Goal: Information Seeking & Learning: Find specific fact

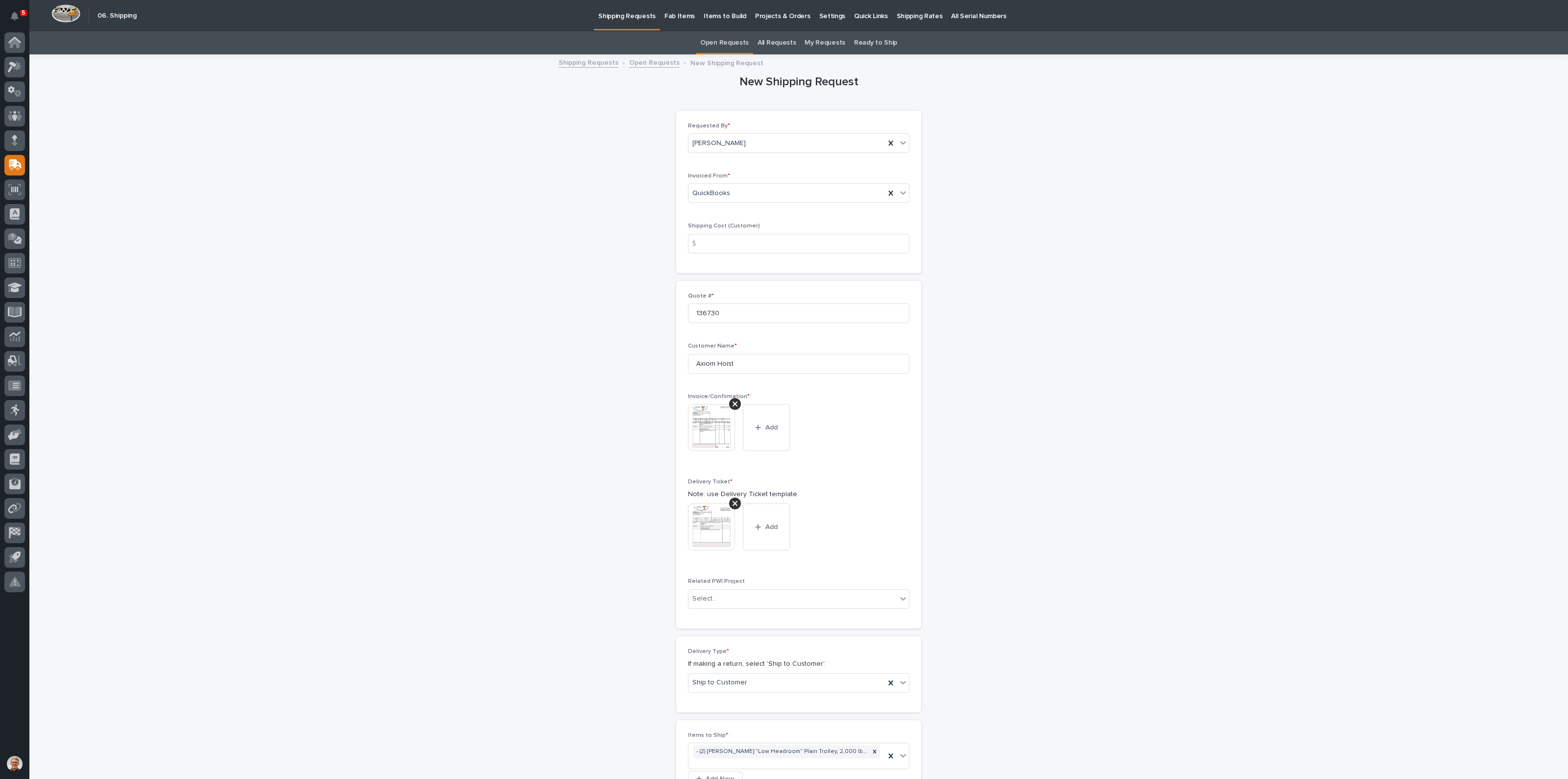
scroll to position [187, 0]
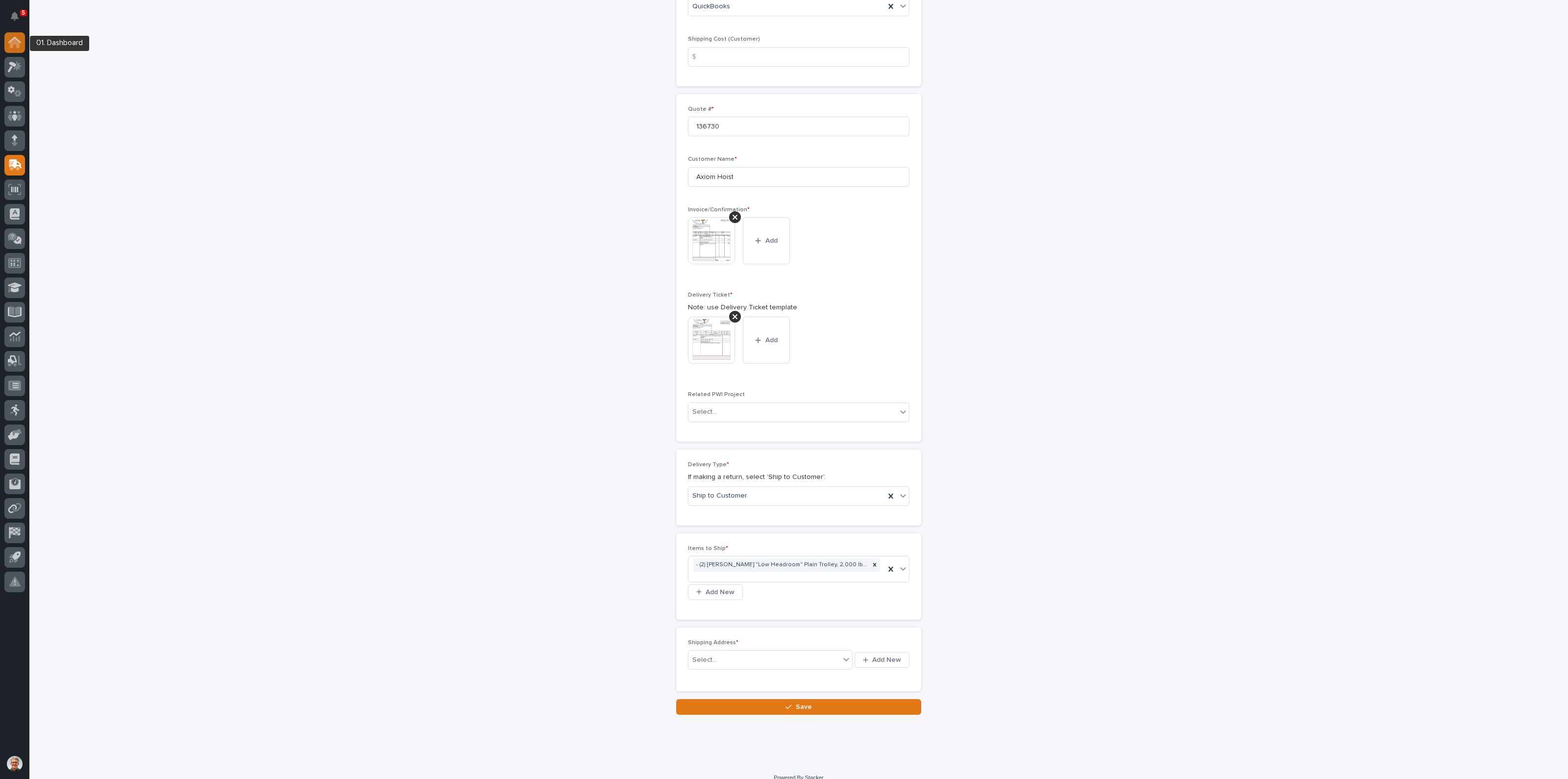
click at [15, 39] on icon at bounding box center [15, 43] width 10 height 10
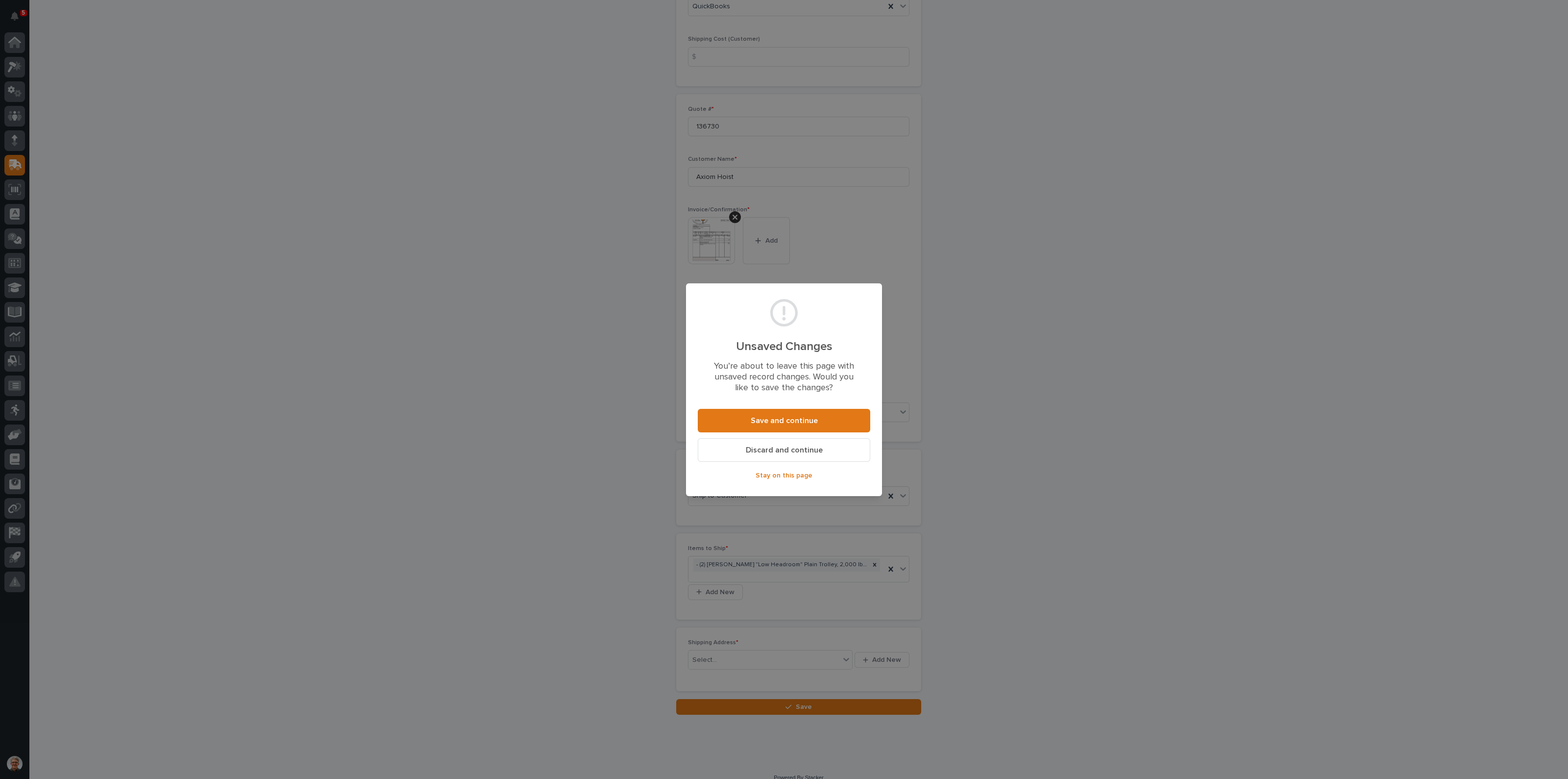
click at [791, 473] on span "Stay on this page" at bounding box center [783, 476] width 57 height 9
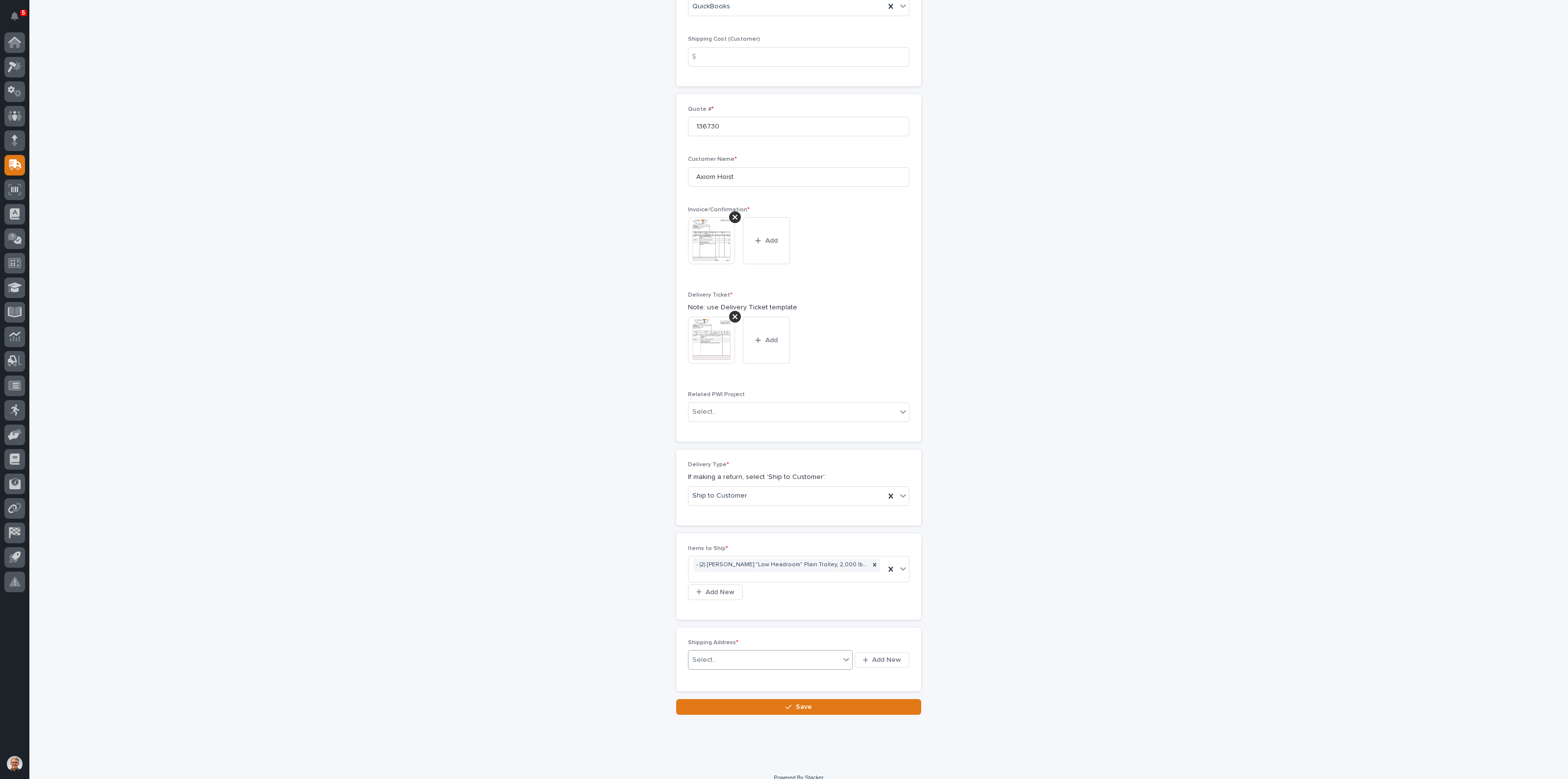
click at [814, 656] on div "Select..." at bounding box center [764, 660] width 152 height 16
type input "*****"
click at [712, 229] on img at bounding box center [711, 241] width 47 height 47
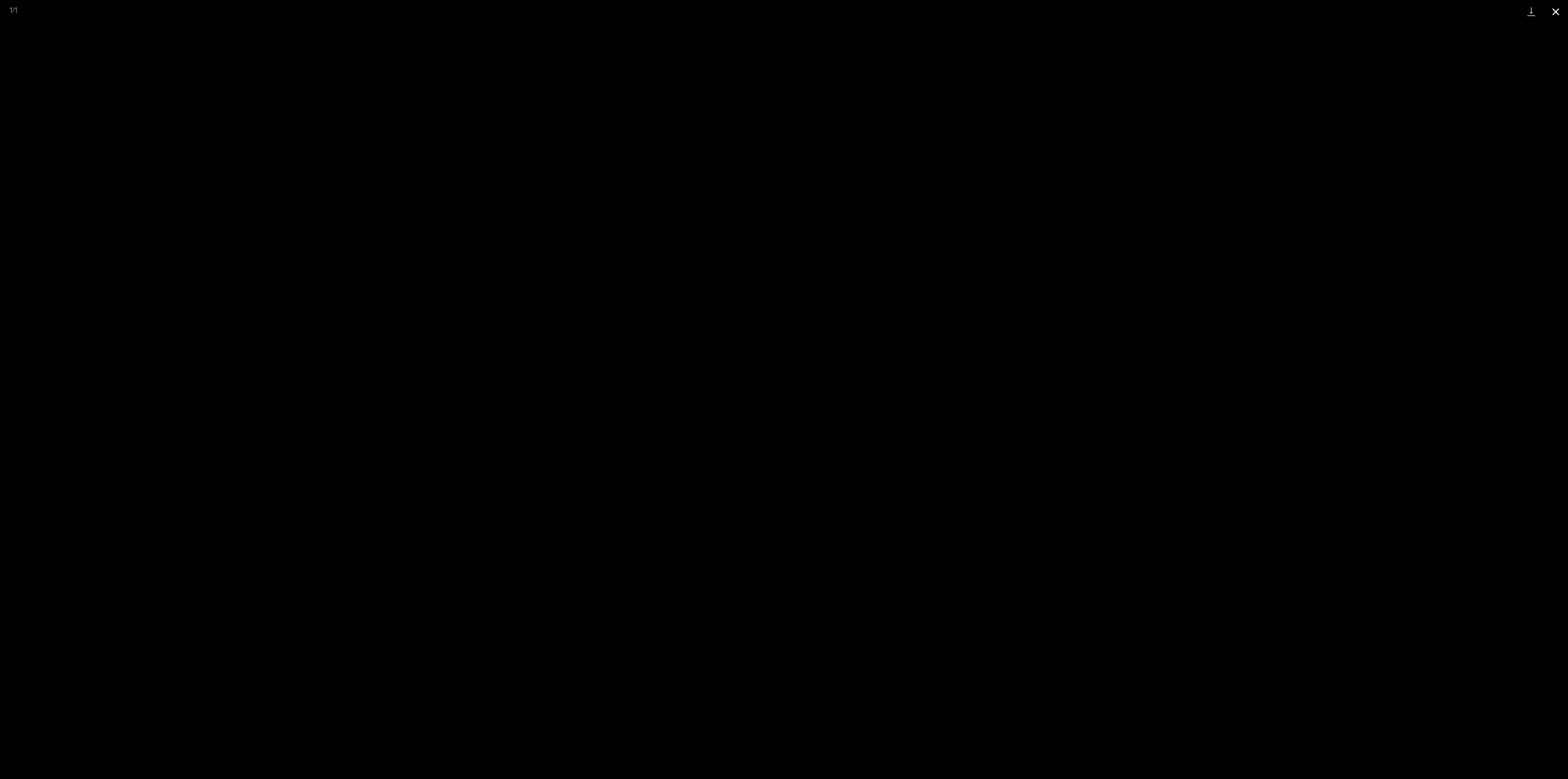
click at [1554, 7] on button "Close gallery" at bounding box center [1556, 12] width 24 height 23
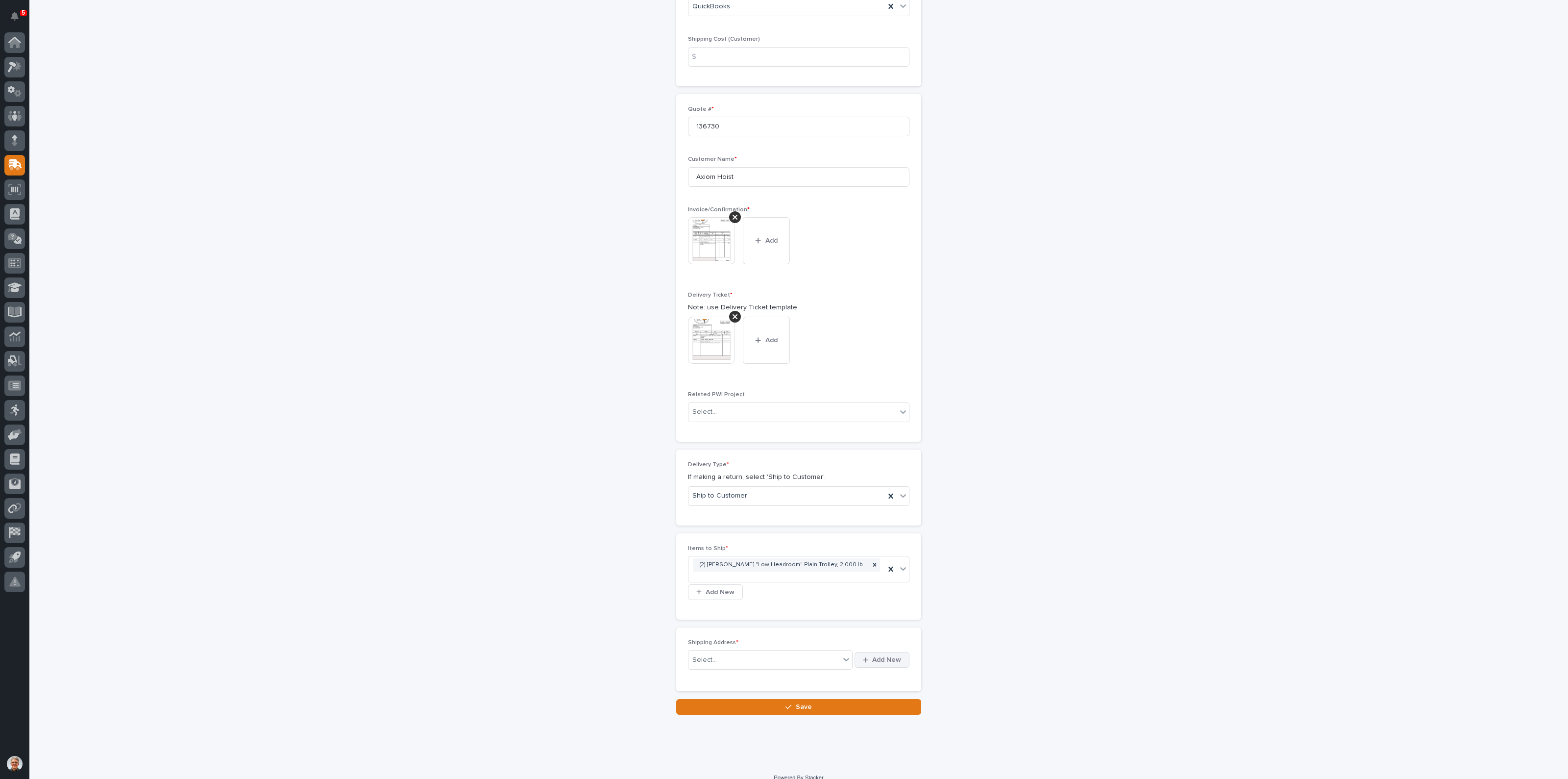
click at [863, 657] on icon "button" at bounding box center [866, 660] width 5 height 6
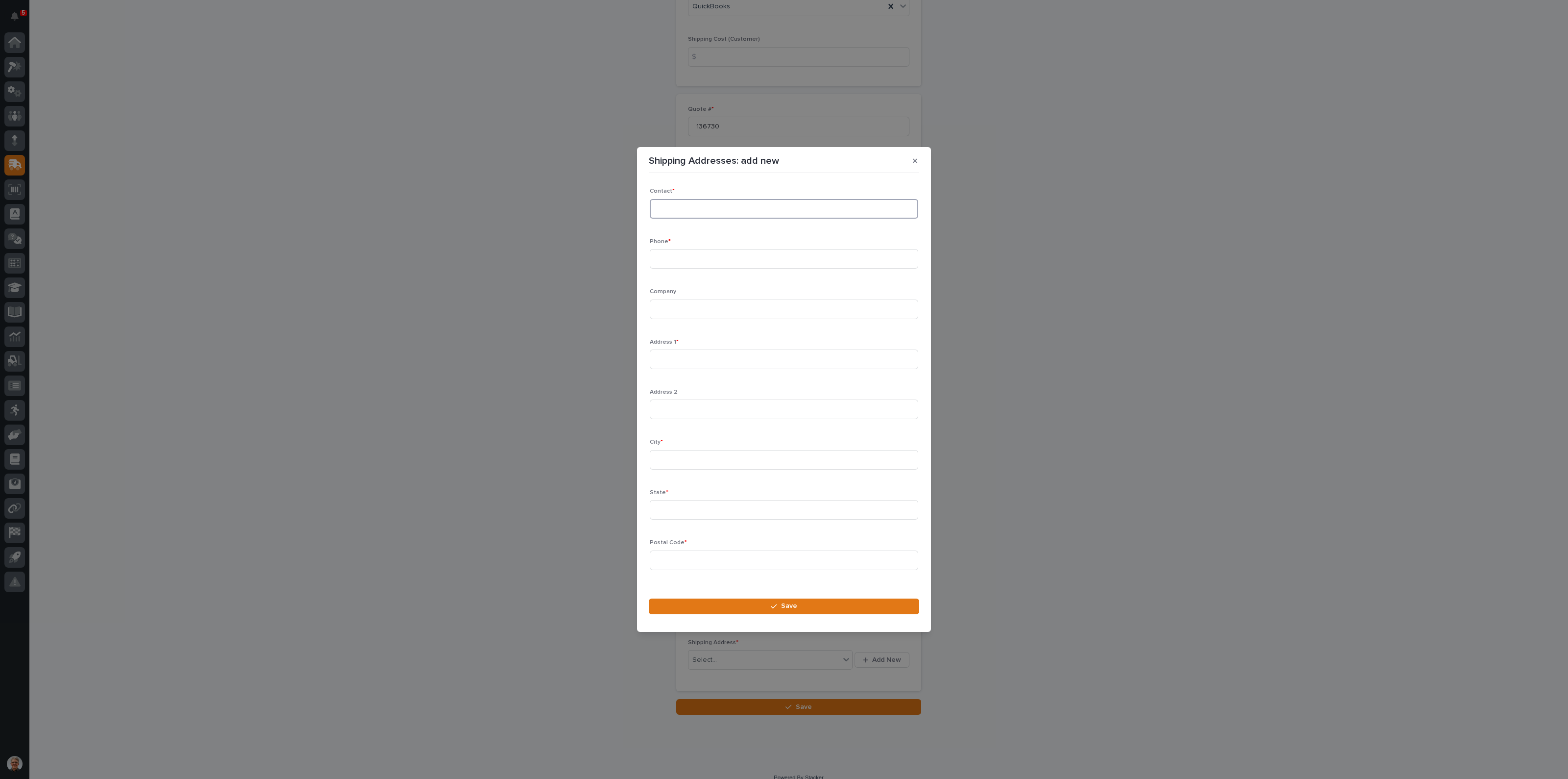
click at [663, 212] on input at bounding box center [783, 209] width 268 height 19
click at [705, 210] on input "Mel" at bounding box center [783, 209] width 268 height 19
type input "Mel Noonchester"
type input "574-646-2015"
type input "Axiom Hoist"
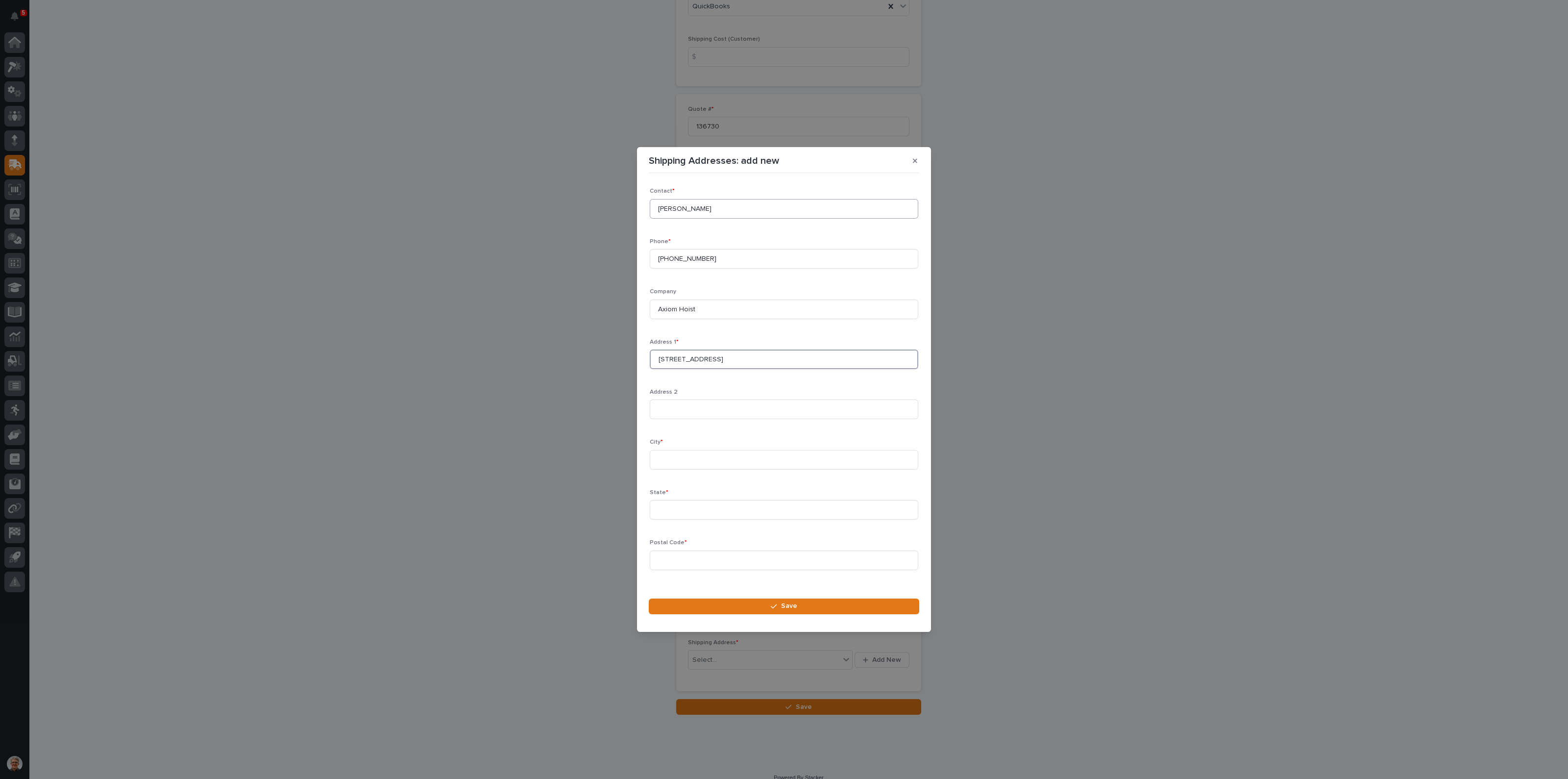
type input "6715 NE 63rd Ste 103-503"
type input "Vancouver"
type input "WA"
type input "98661"
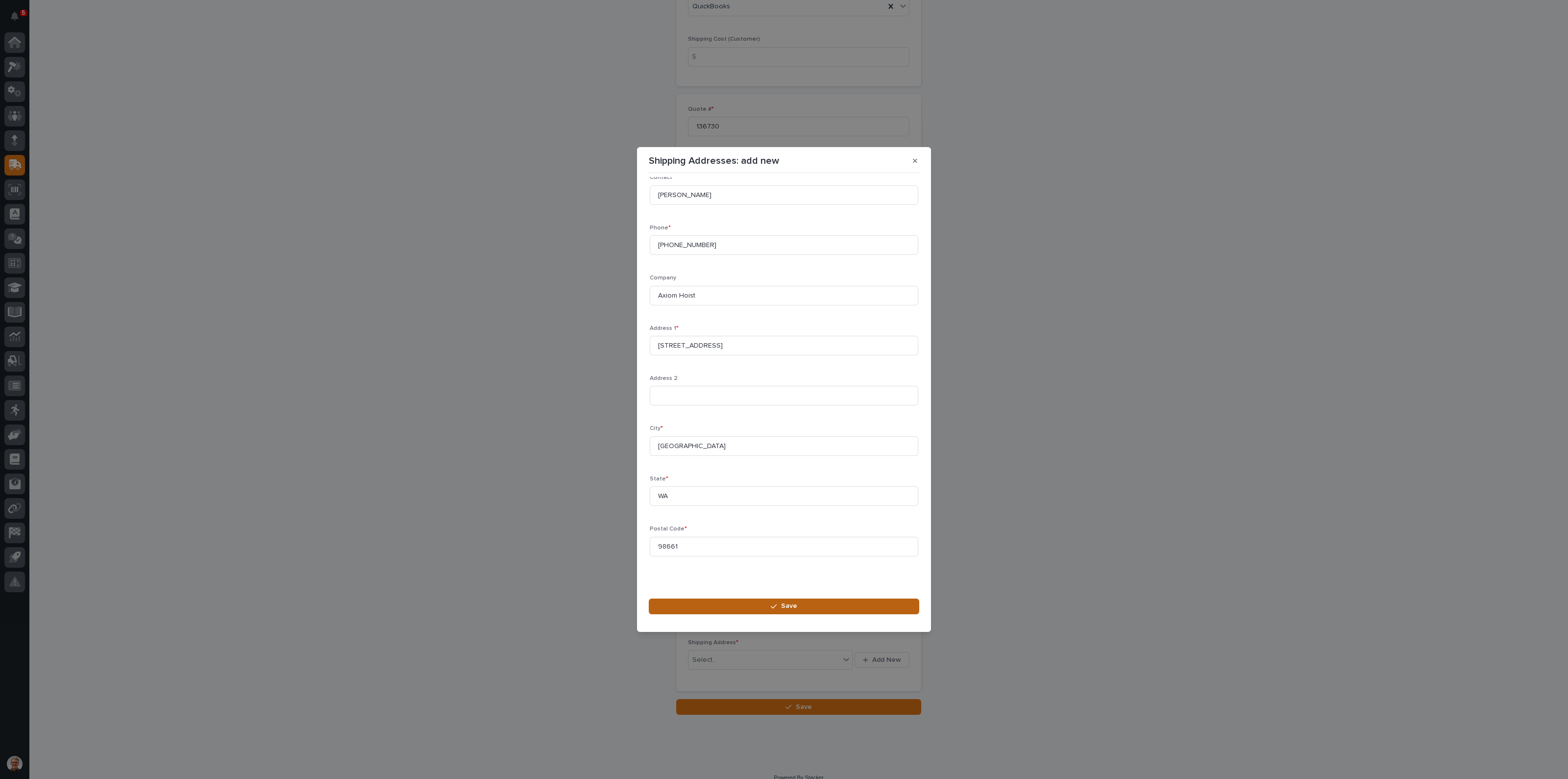
click at [789, 605] on span "Save" at bounding box center [789, 606] width 16 height 9
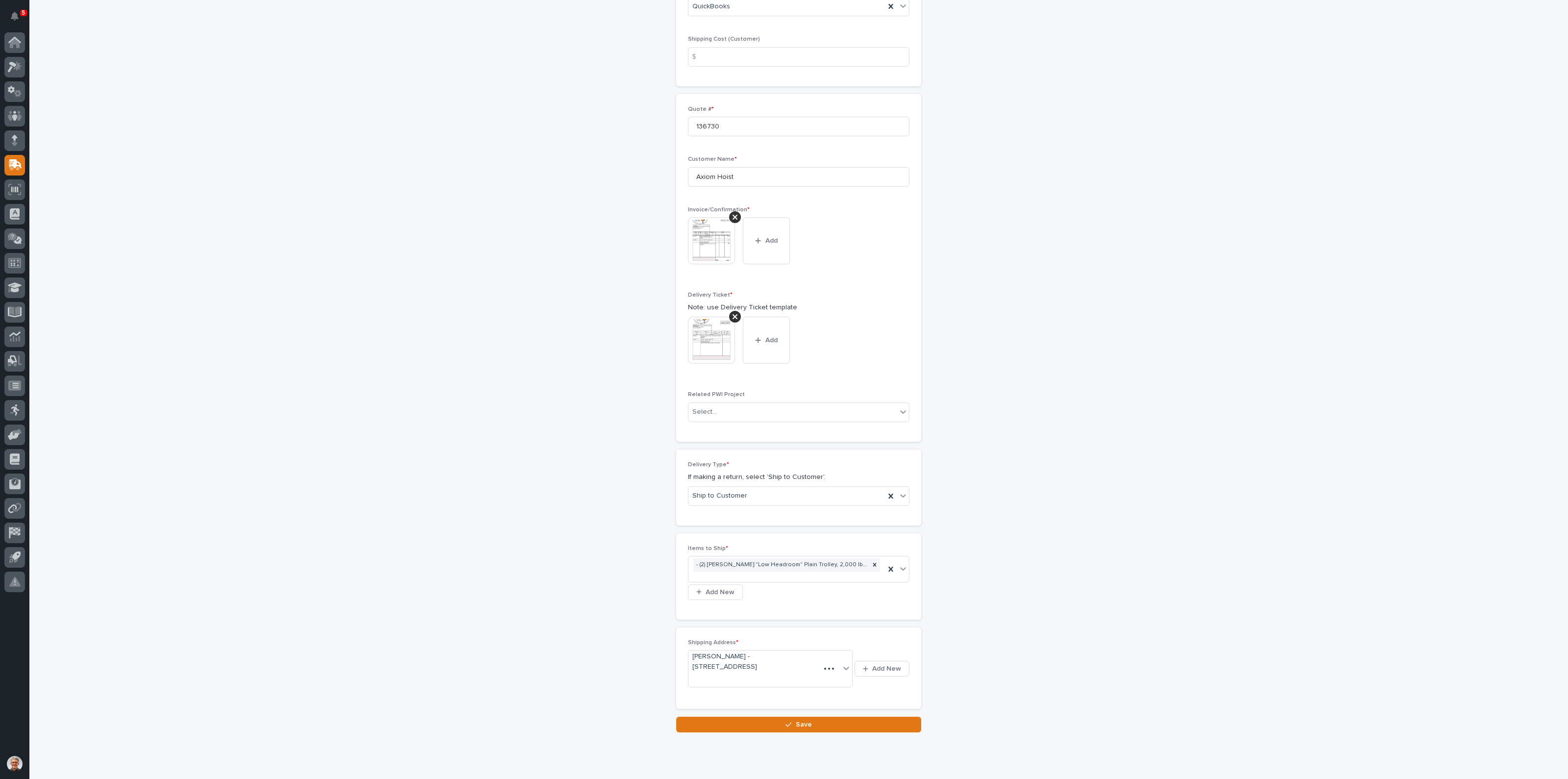
scroll to position [196, 0]
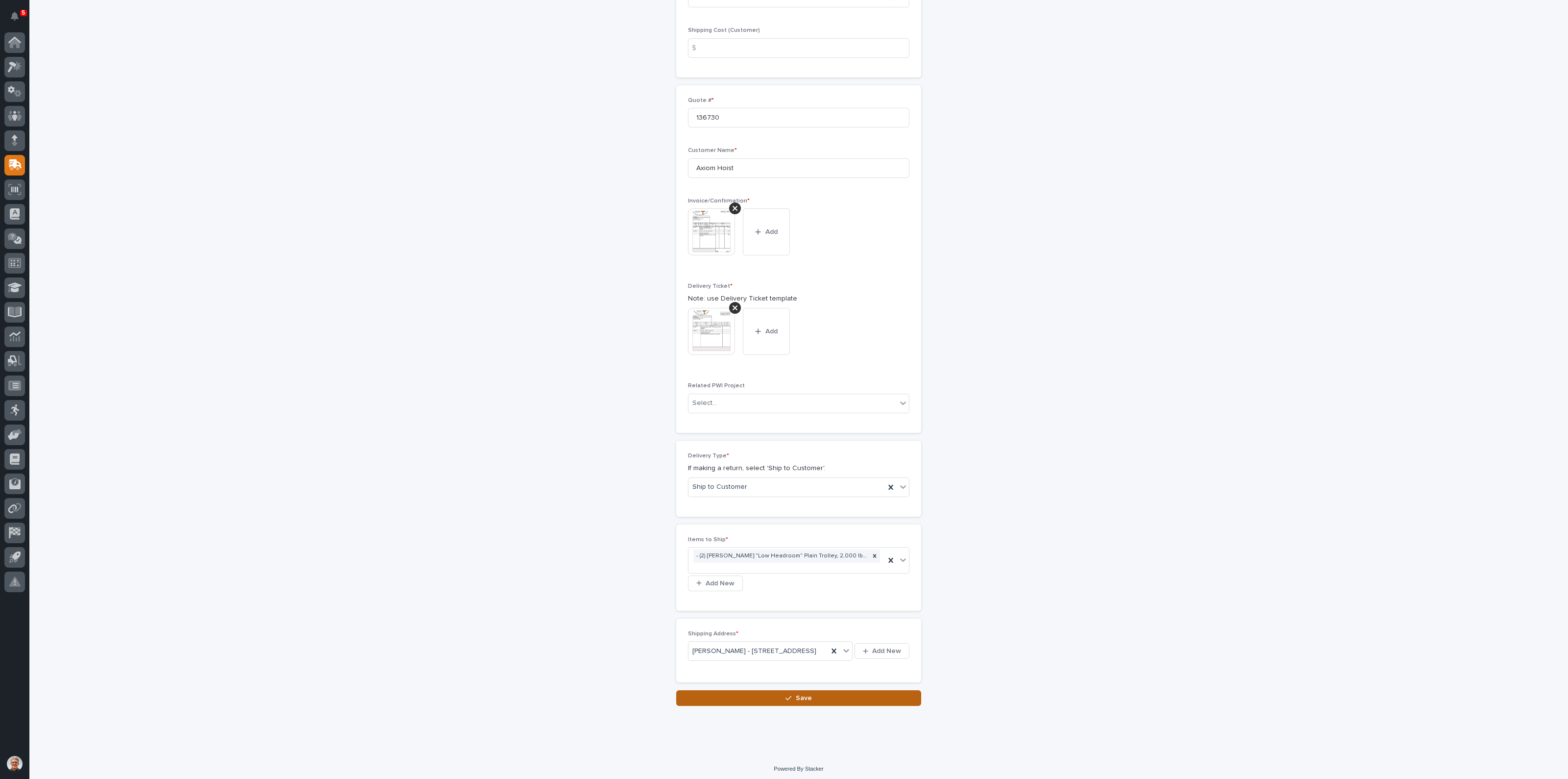
click at [796, 703] on span "Save" at bounding box center [803, 698] width 16 height 9
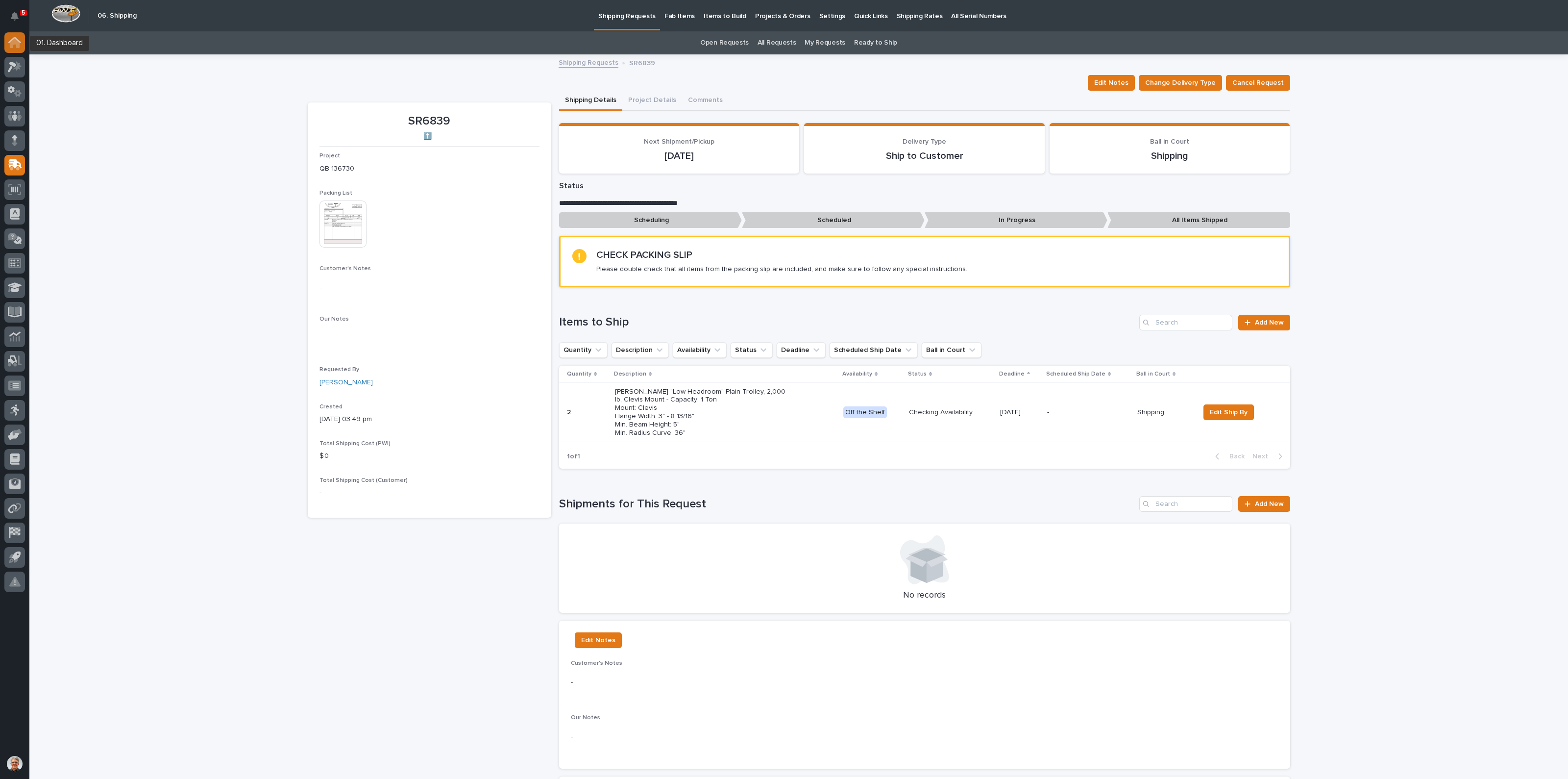
click at [12, 41] on icon at bounding box center [15, 43] width 10 height 10
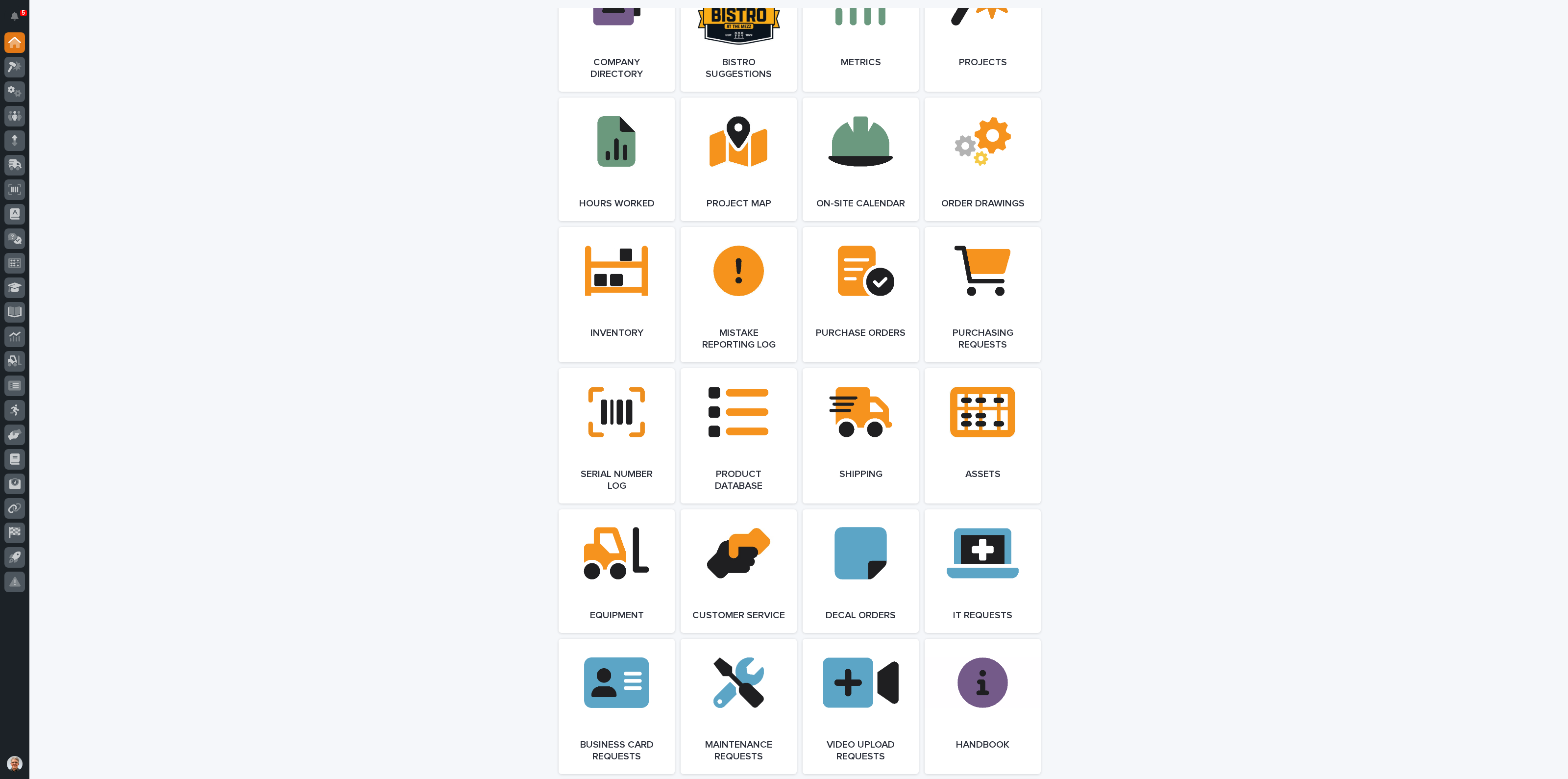
scroll to position [899, 0]
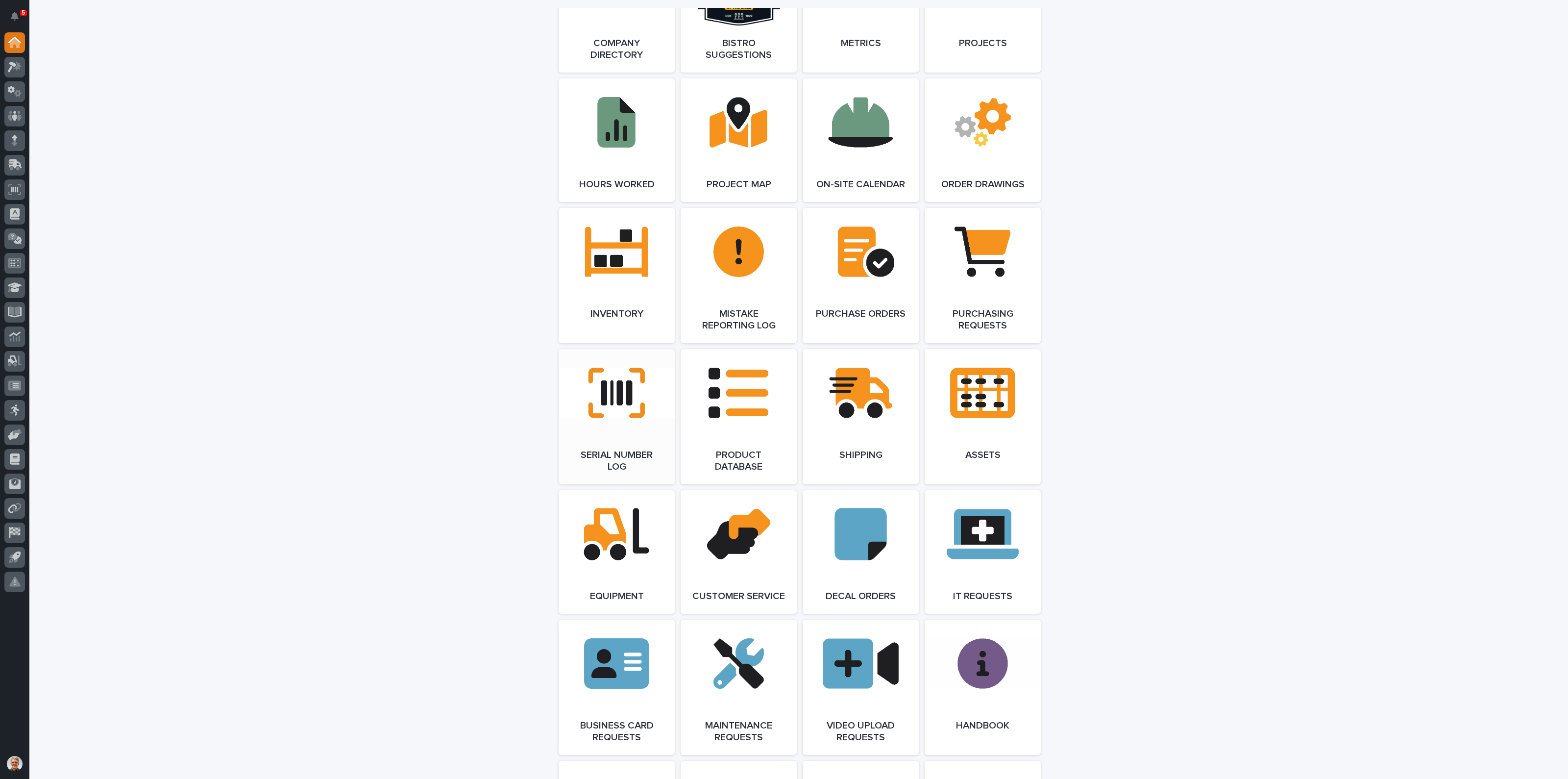
click at [614, 395] on link "Open Link" at bounding box center [617, 417] width 116 height 135
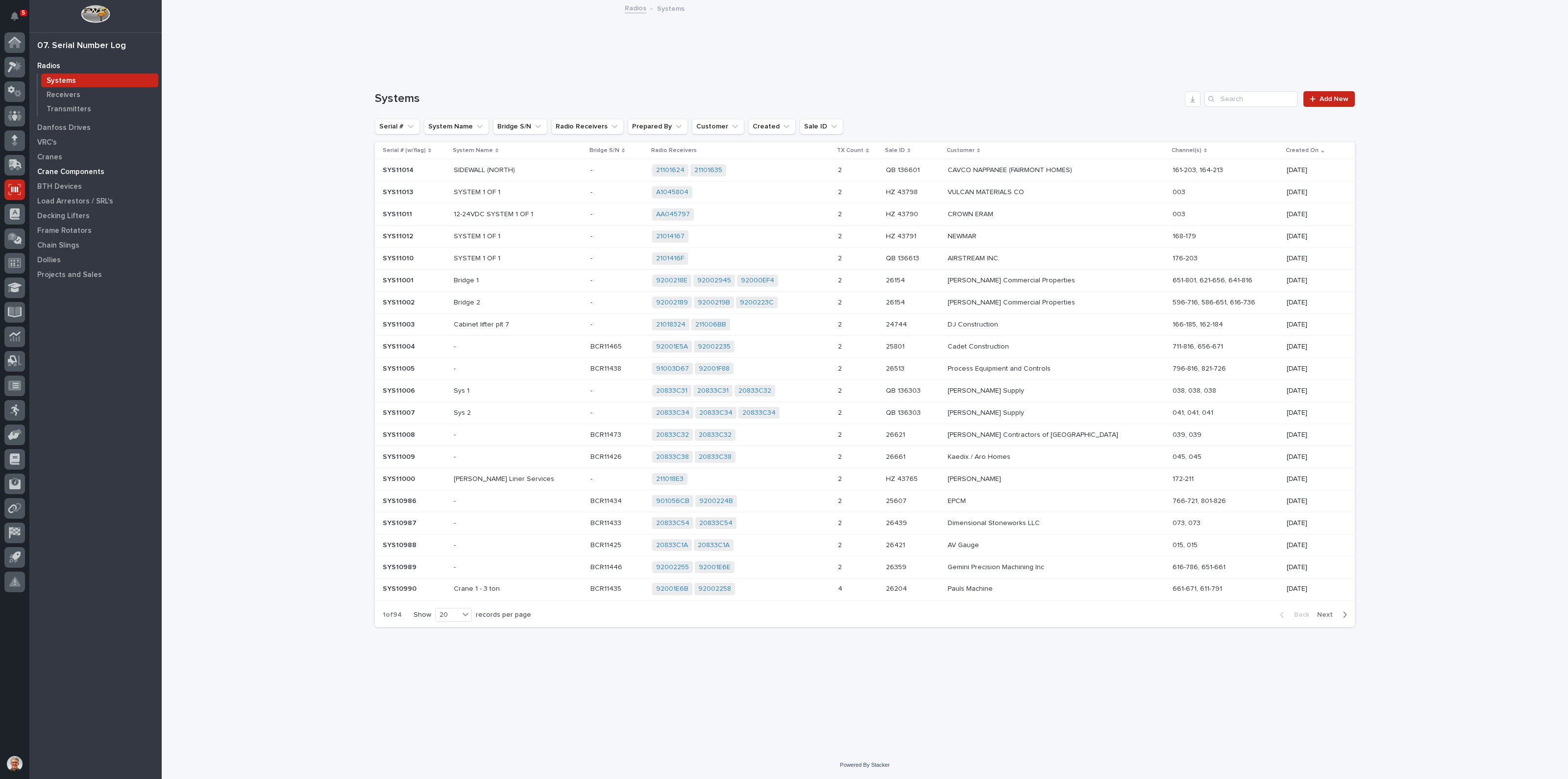
click at [49, 170] on p "Crane Components" at bounding box center [71, 172] width 67 height 9
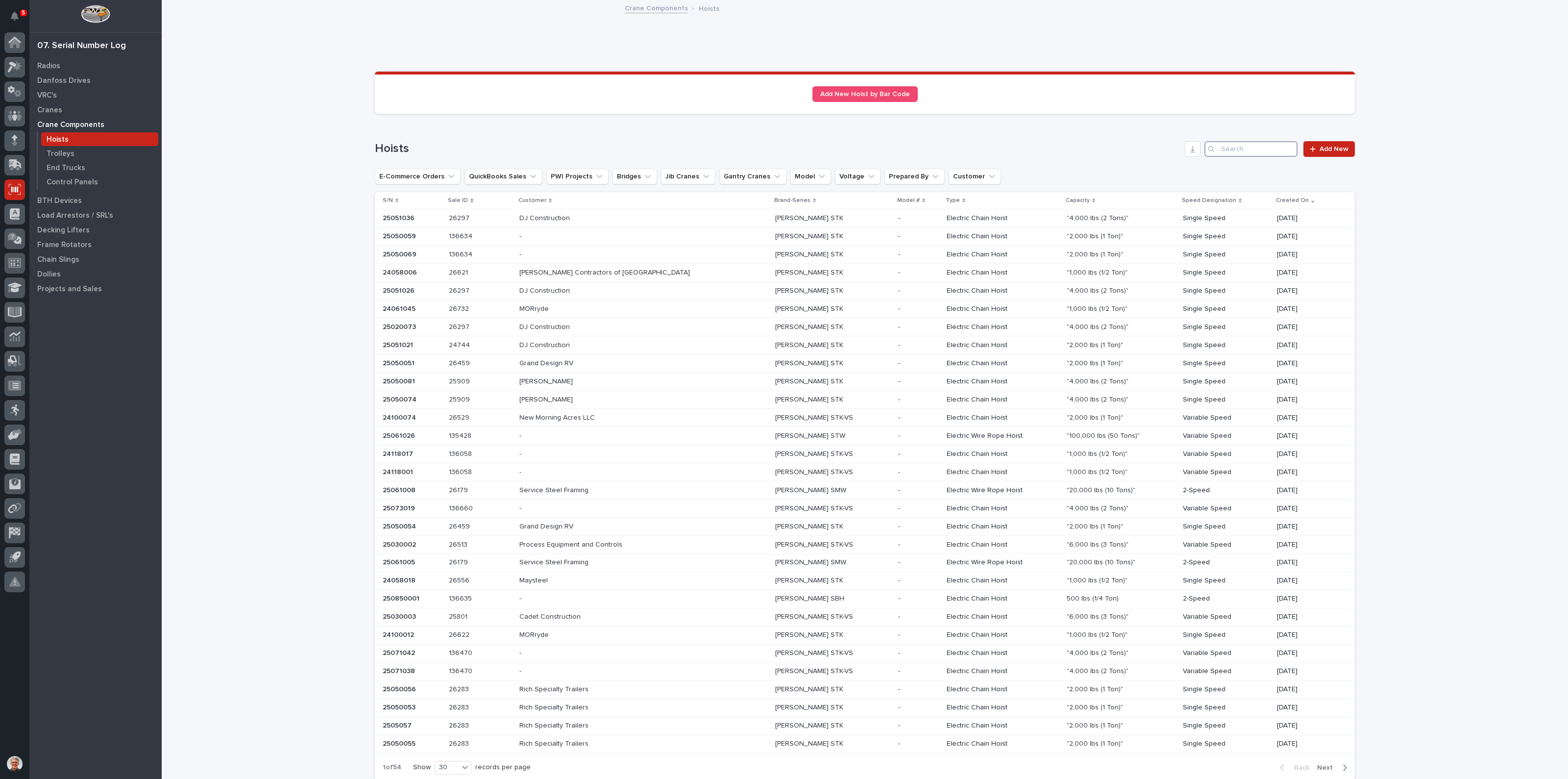
click at [1227, 148] on input "Search" at bounding box center [1251, 149] width 93 height 16
type input "h"
click at [1235, 146] on input "Search" at bounding box center [1251, 149] width 93 height 16
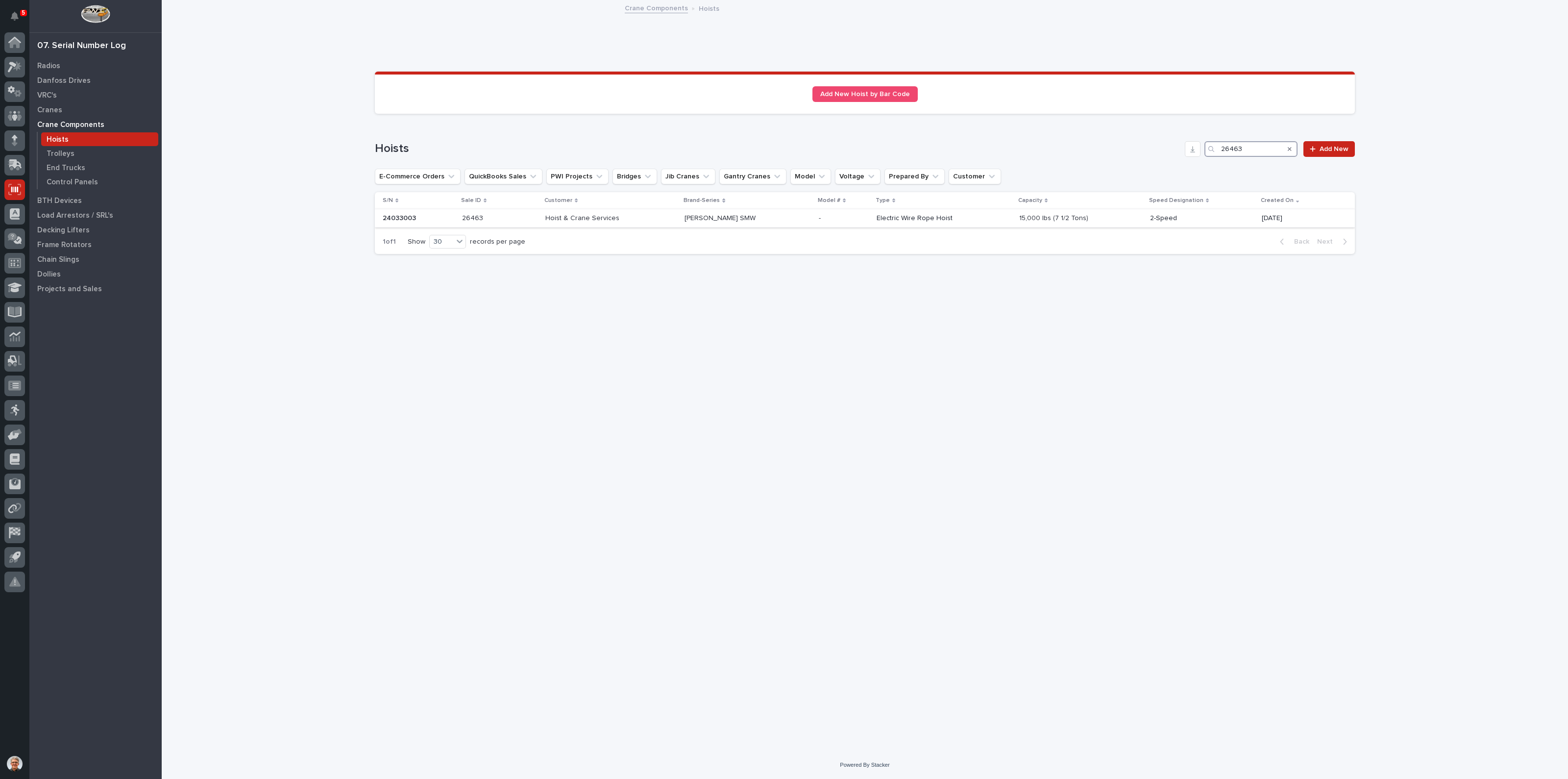
type input "26463"
click at [732, 216] on p "Starke SMW" at bounding box center [721, 217] width 73 height 10
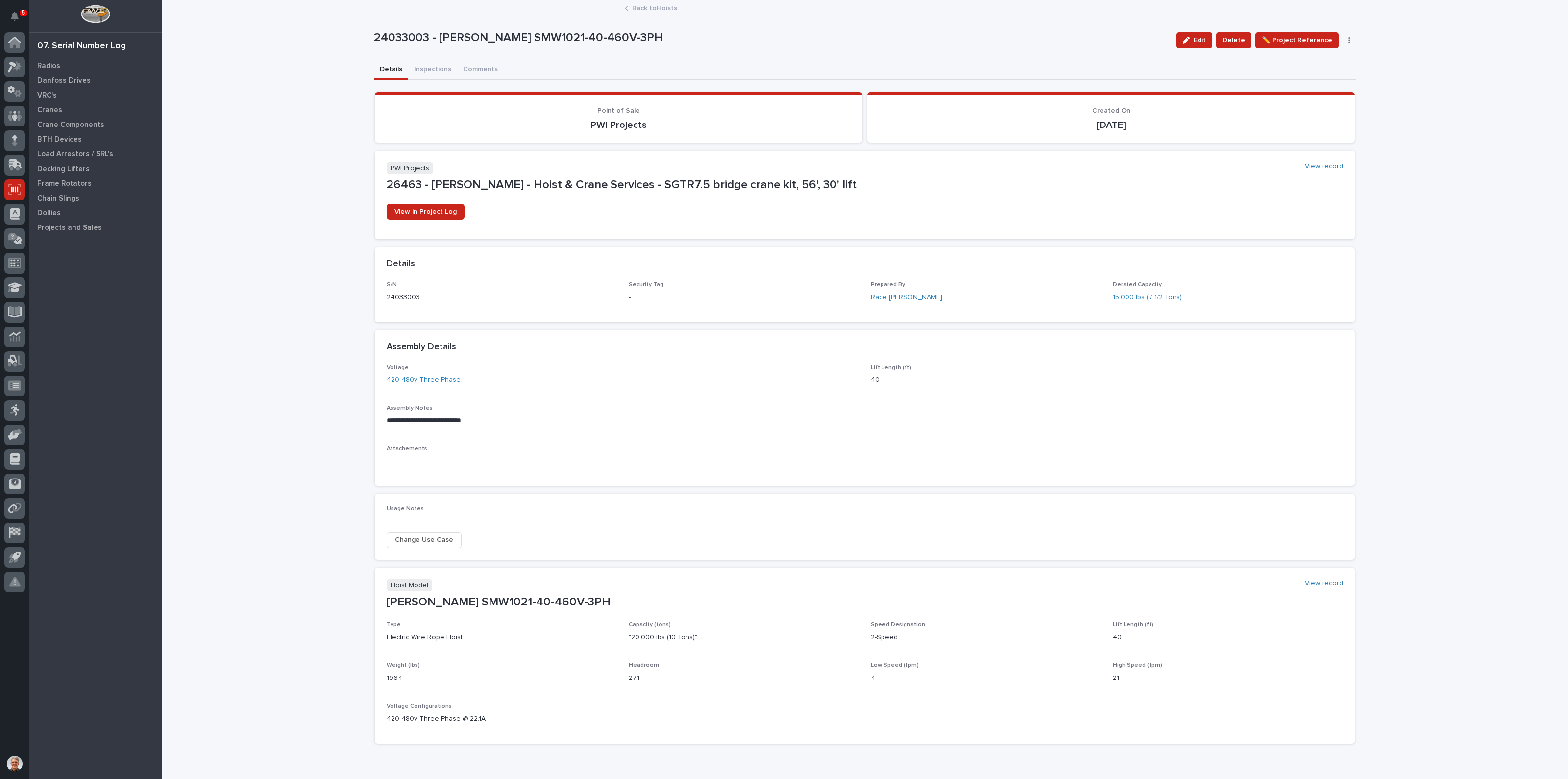
click at [1317, 582] on link "View record" at bounding box center [1324, 584] width 38 height 9
click at [424, 67] on button "Inspections" at bounding box center [433, 70] width 49 height 21
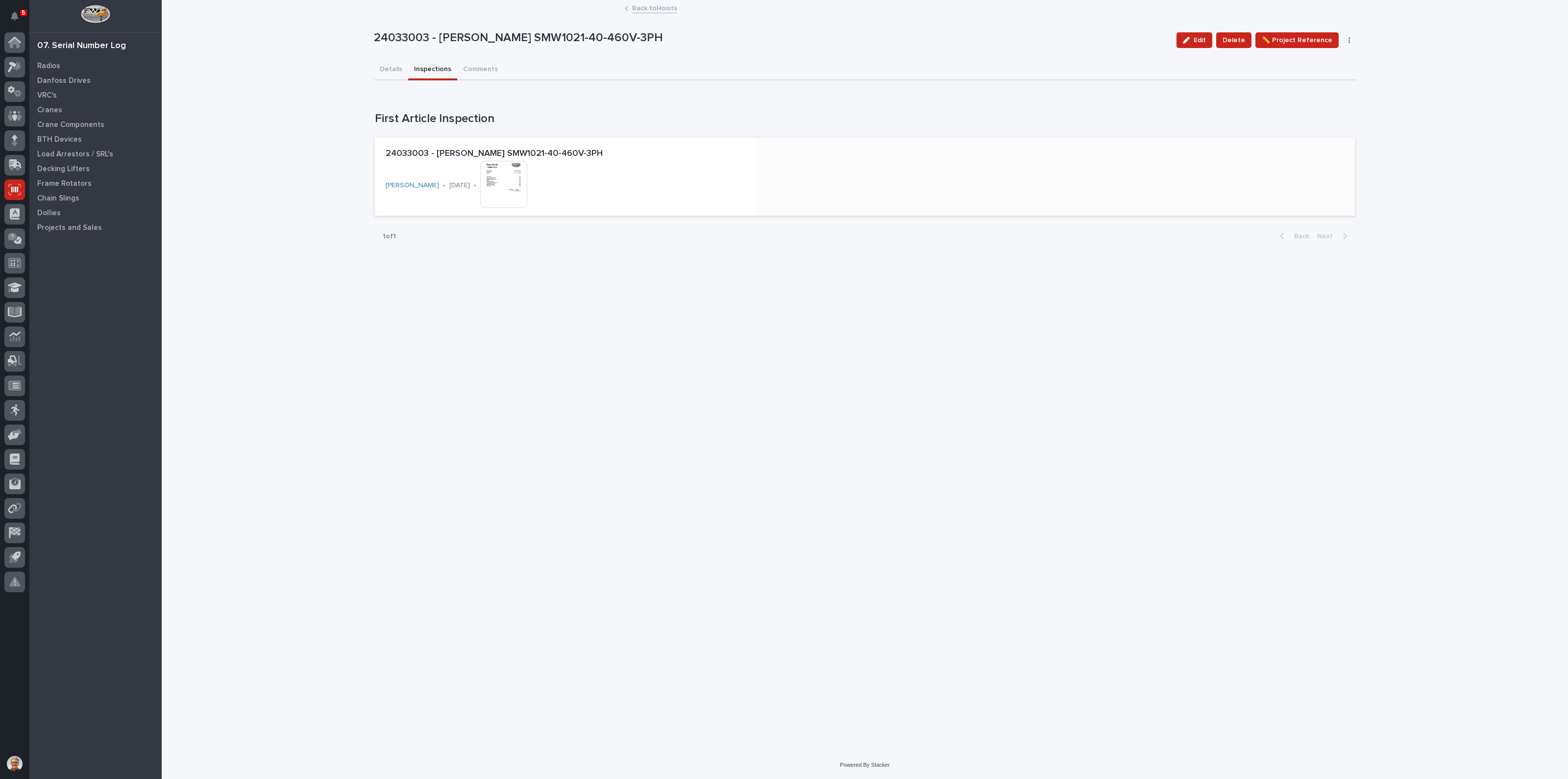
click at [501, 174] on img at bounding box center [503, 184] width 47 height 47
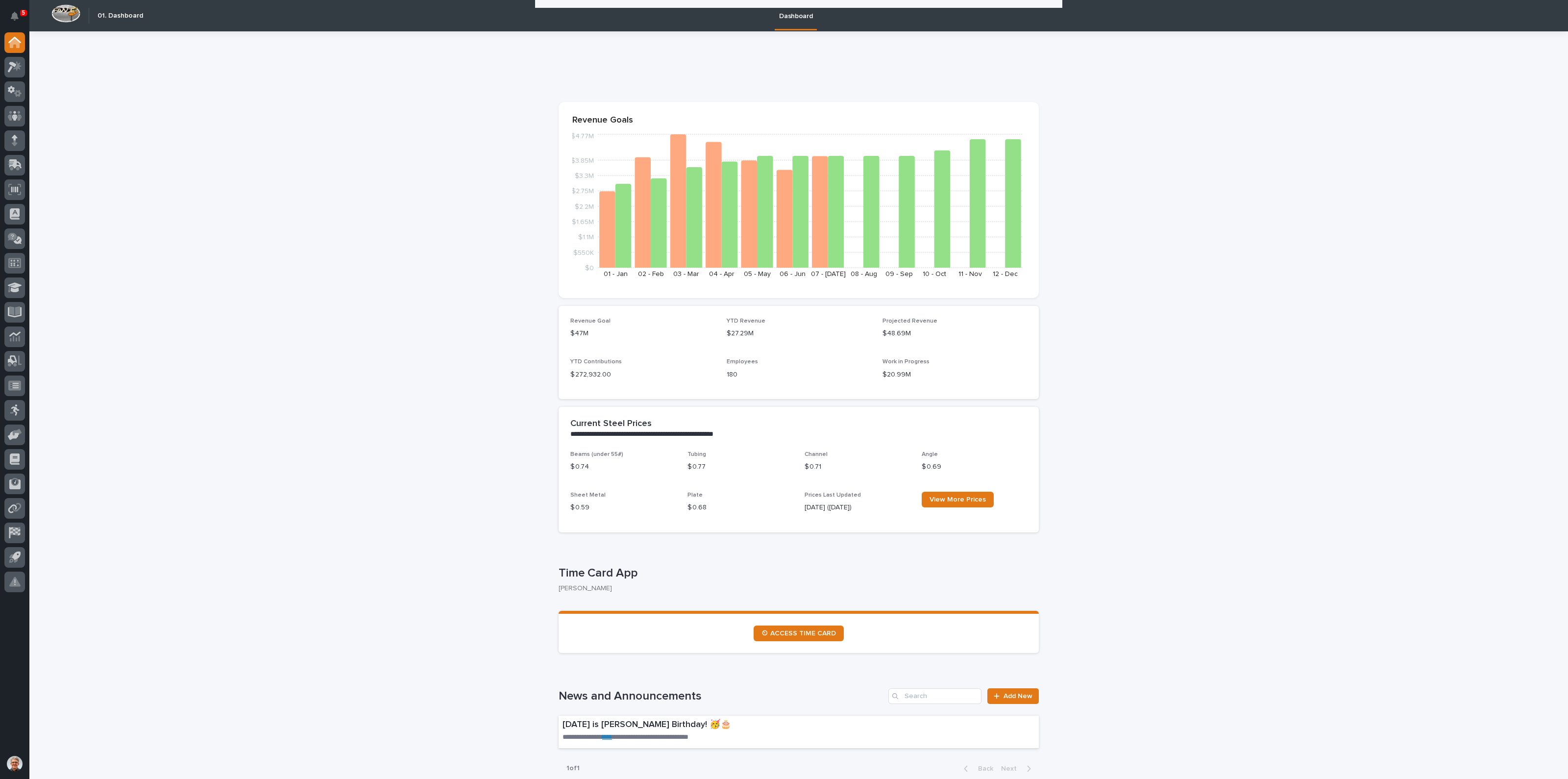
scroll to position [899, 0]
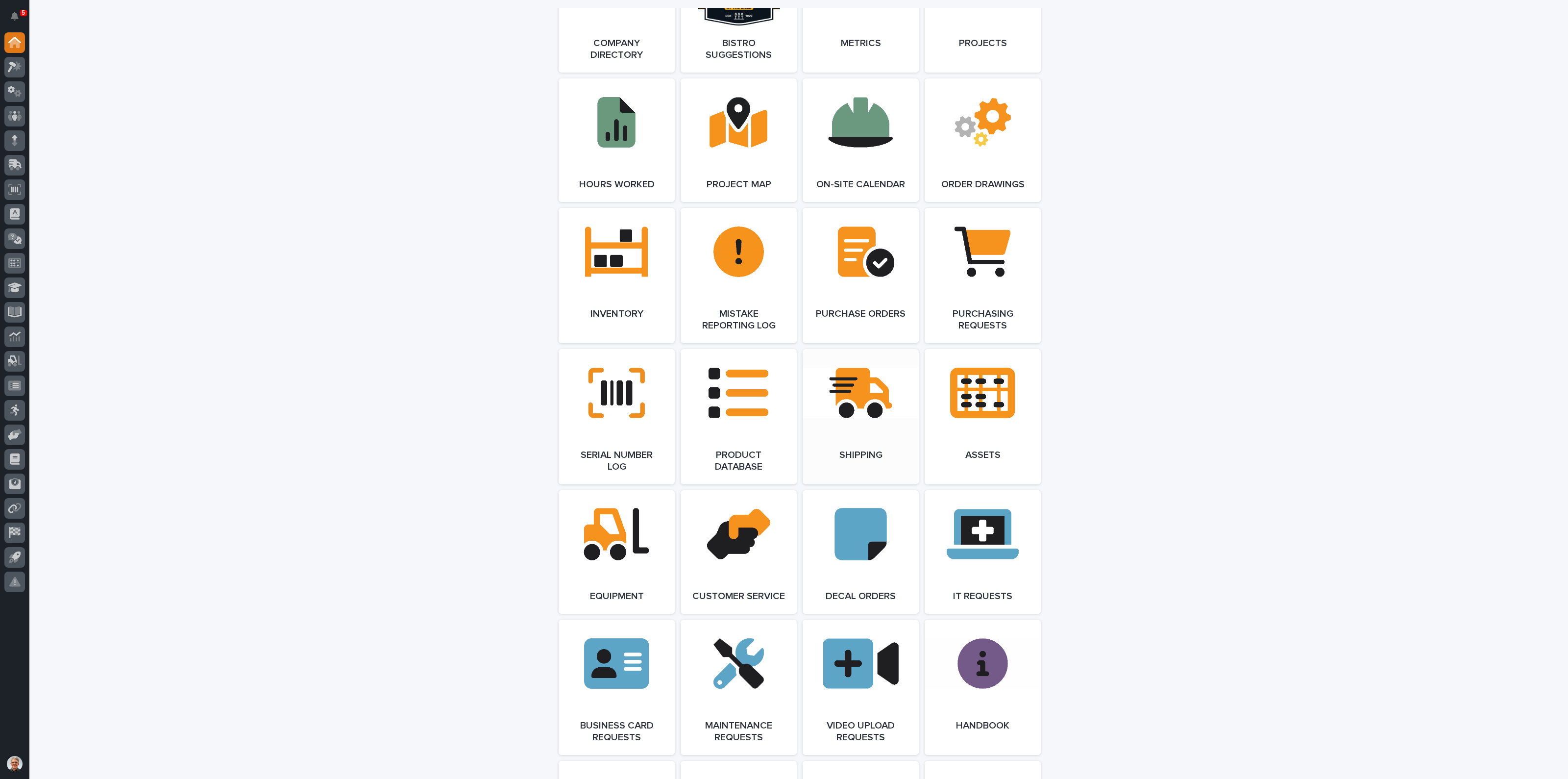
click at [853, 386] on link "Open Link" at bounding box center [861, 417] width 116 height 135
click at [613, 258] on link "Open Link" at bounding box center [617, 275] width 116 height 135
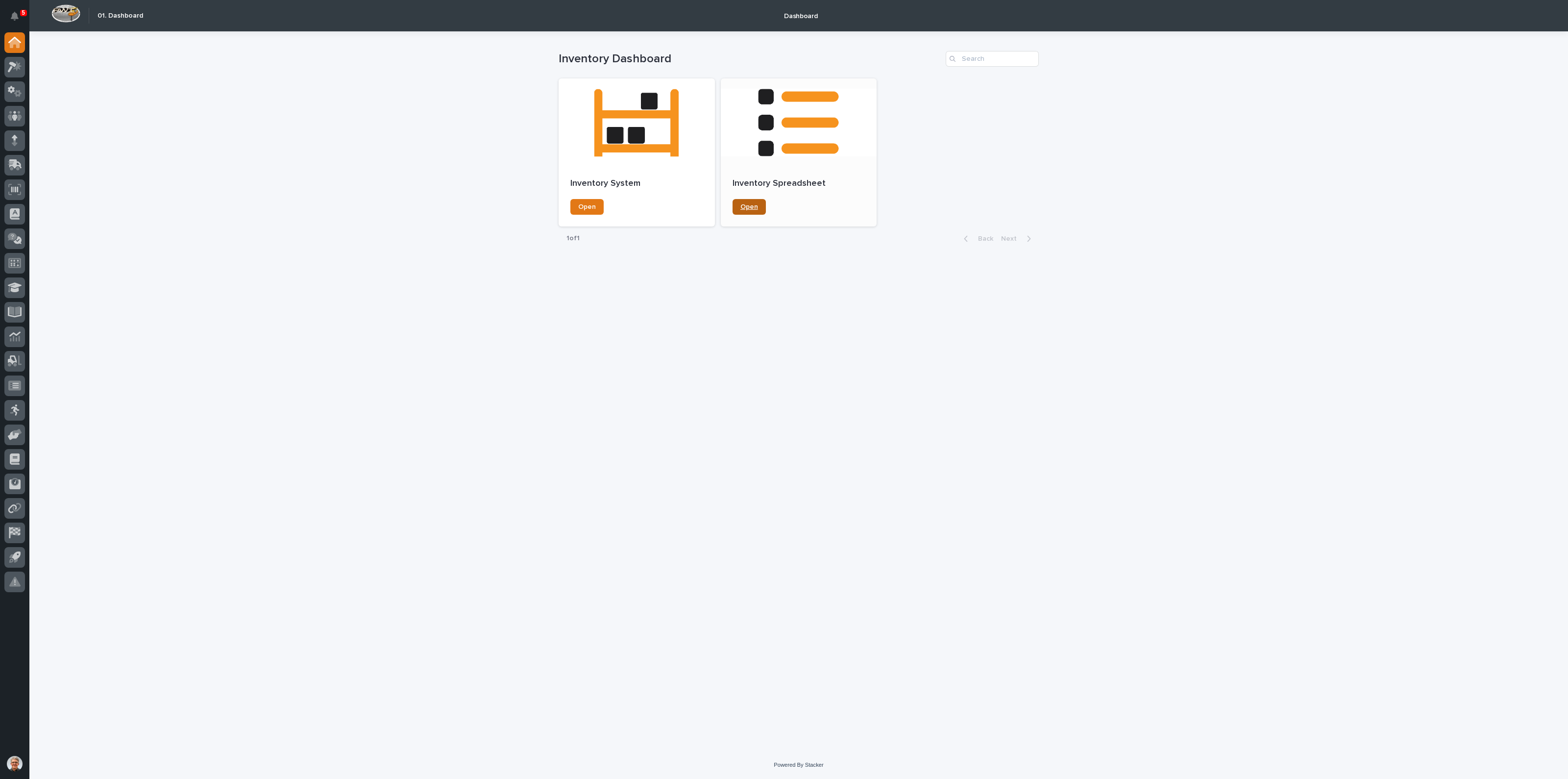
click at [740, 205] on link "Open" at bounding box center [749, 207] width 33 height 16
